Goal: Use online tool/utility: Utilize a website feature to perform a specific function

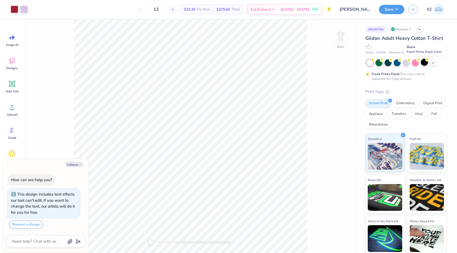
click at [425, 62] on div at bounding box center [424, 62] width 7 height 7
click at [77, 163] on button "Collapse" at bounding box center [74, 165] width 18 height 6
type textarea "x"
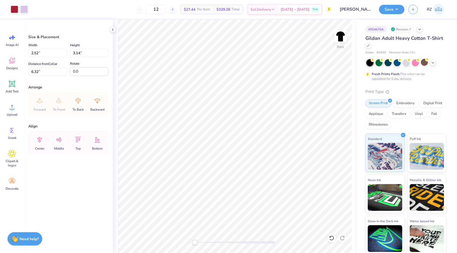
type input "9.06"
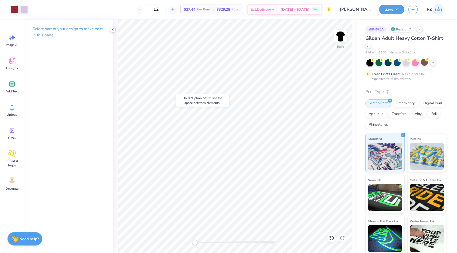
click at [112, 29] on icon at bounding box center [113, 30] width 4 height 4
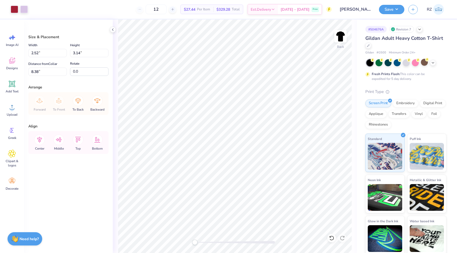
type input "8.38"
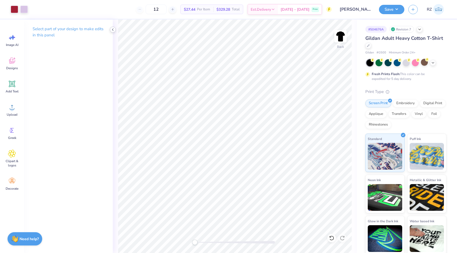
click at [113, 29] on polyline at bounding box center [112, 30] width 1 height 2
click at [112, 31] on icon at bounding box center [113, 30] width 4 height 4
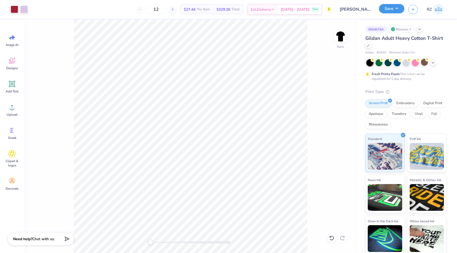
click at [395, 9] on button "Save" at bounding box center [391, 8] width 25 height 9
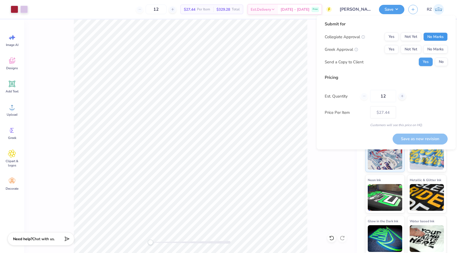
click at [430, 37] on button "No Marks" at bounding box center [435, 37] width 24 height 9
click at [389, 48] on button "Yes" at bounding box center [391, 49] width 14 height 9
click at [446, 62] on button "No" at bounding box center [440, 62] width 13 height 9
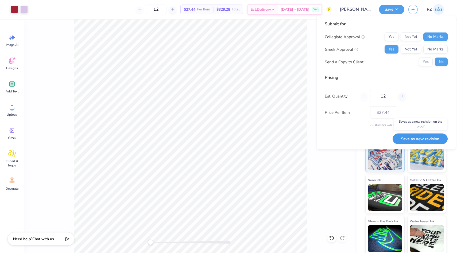
click at [414, 138] on button "Save as new revision" at bounding box center [419, 138] width 55 height 11
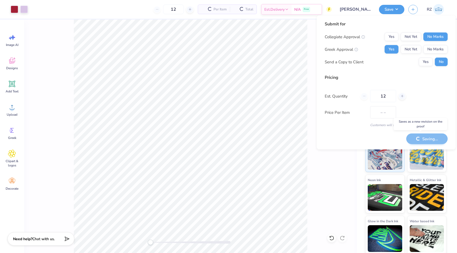
type input "$27.44"
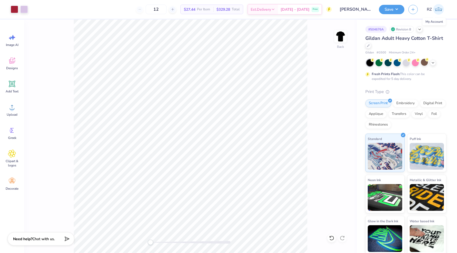
click at [437, 8] on img at bounding box center [438, 9] width 11 height 11
